Goal: Check status

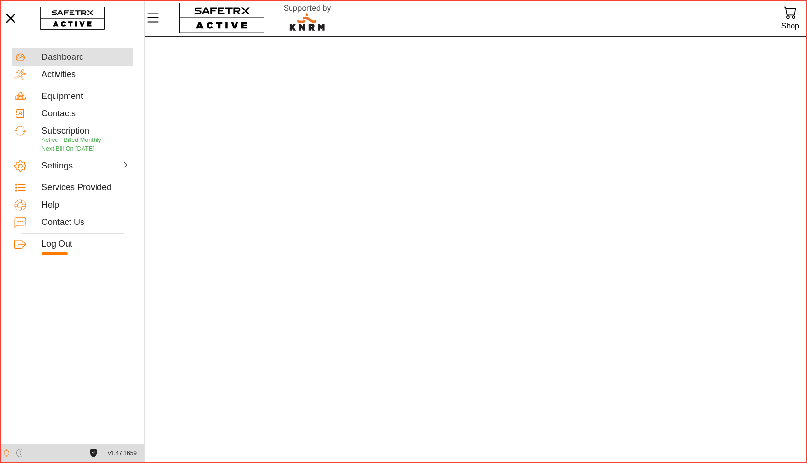
click at [63, 59] on div "Dashboard" at bounding box center [85, 57] width 88 height 11
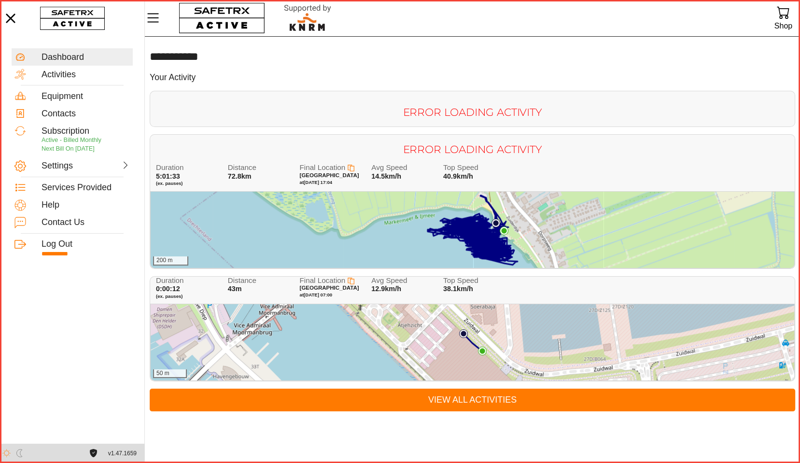
click at [440, 113] on h2 "Error loading activity" at bounding box center [472, 112] width 644 height 14
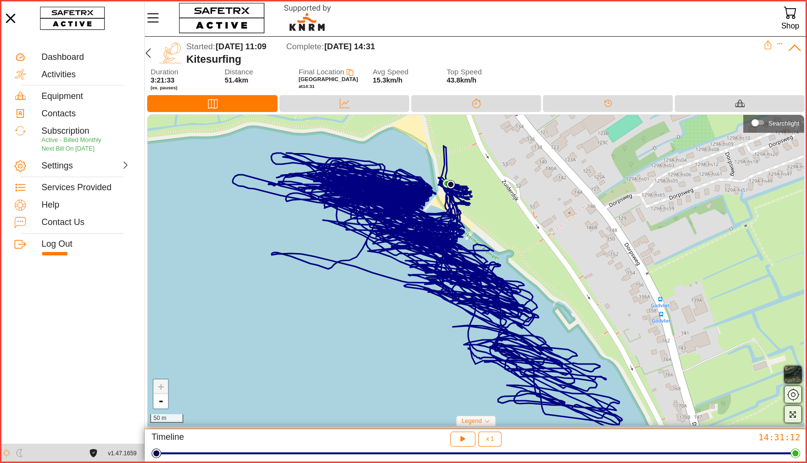
click at [444, 184] on img at bounding box center [446, 183] width 9 height 9
click at [239, 315] on div "End Location × + - 50 m" at bounding box center [476, 270] width 656 height 310
